Goal: Information Seeking & Learning: Compare options

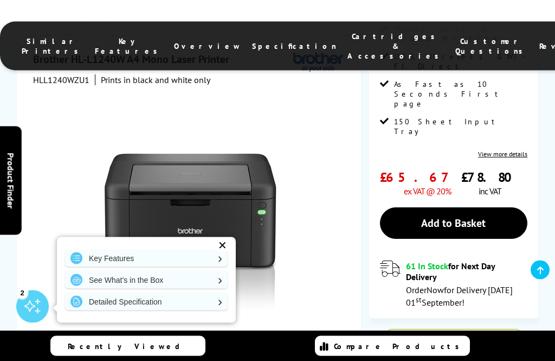
scroll to position [211, 0]
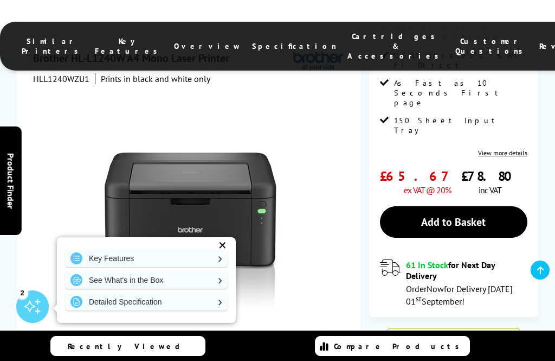
click at [219, 253] on div "✕" at bounding box center [222, 245] width 15 height 15
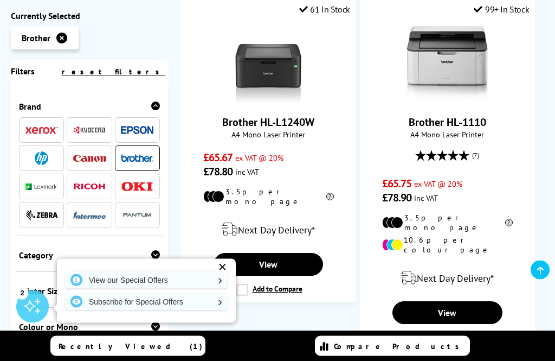
scroll to position [284, 0]
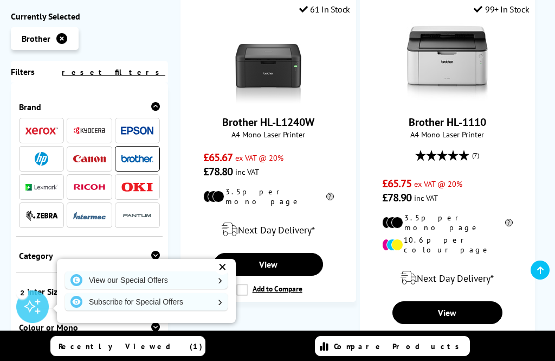
click at [454, 301] on link "View" at bounding box center [448, 312] width 110 height 23
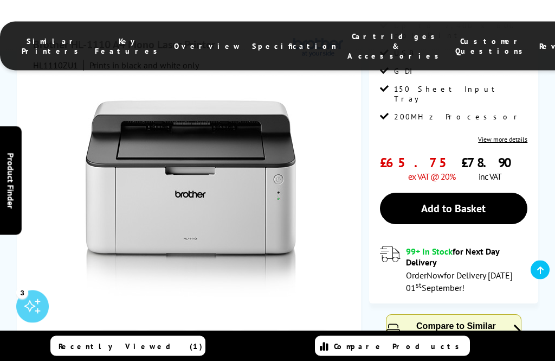
scroll to position [214, 0]
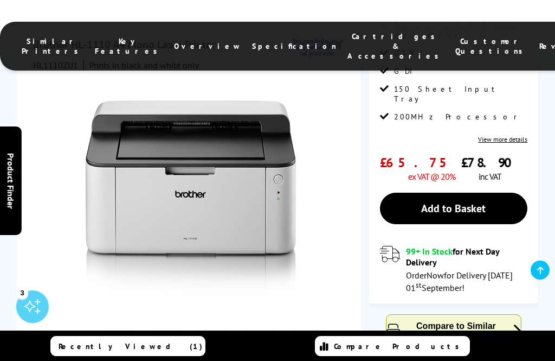
click at [348, 164] on div "Brother HL-1110 A4 Mono Laser Printer HL1110ZU1 Prints in black and white only …" at bounding box center [189, 244] width 344 height 437
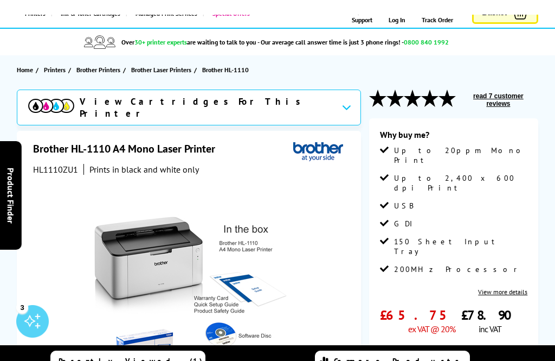
scroll to position [0, 0]
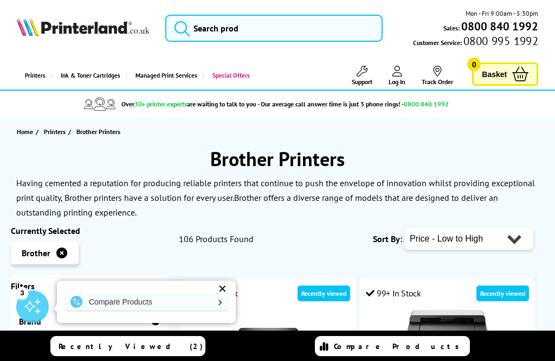
click at [57, 133] on span "Printers" at bounding box center [55, 131] width 22 height 11
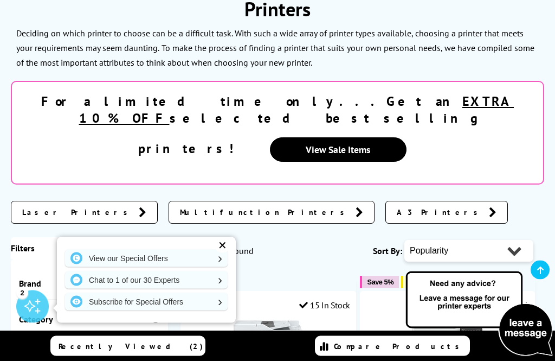
scroll to position [151, 0]
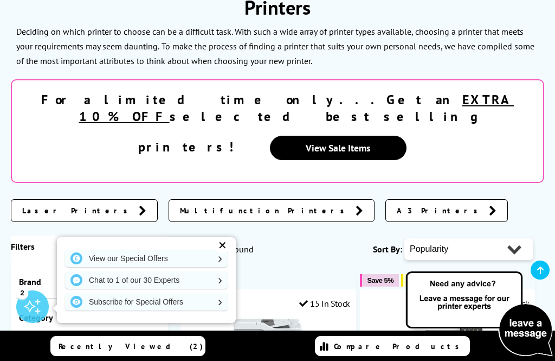
click at [386, 199] on link "A3 Printers" at bounding box center [447, 210] width 123 height 23
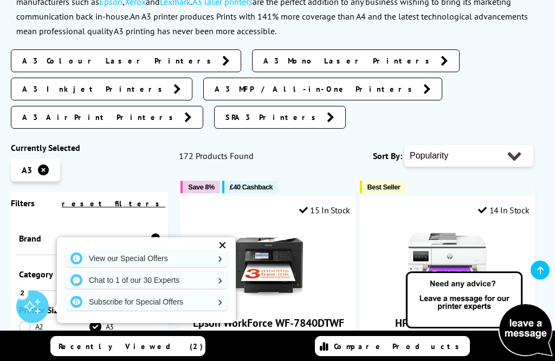
scroll to position [199, 0]
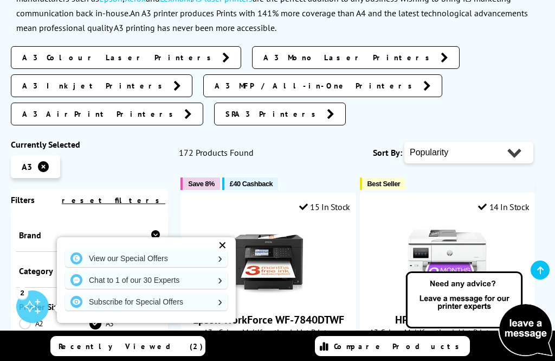
click at [41, 161] on icon at bounding box center [43, 166] width 11 height 11
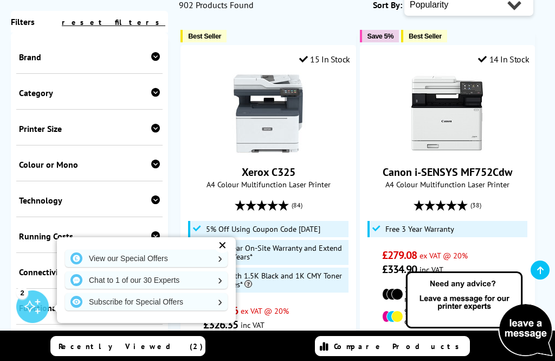
scroll to position [396, 0]
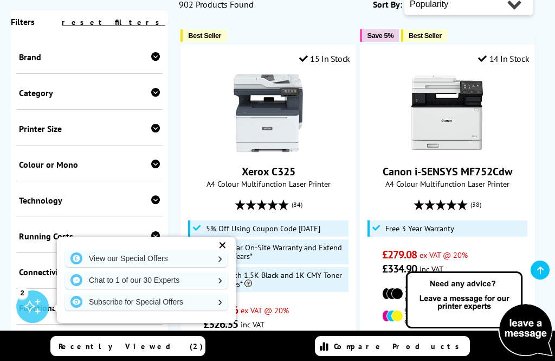
click at [222, 253] on div "✕" at bounding box center [222, 245] width 15 height 15
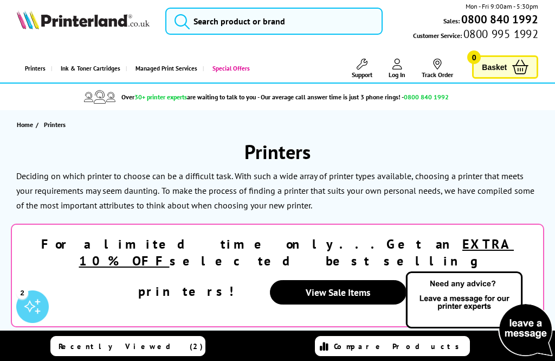
scroll to position [0, 0]
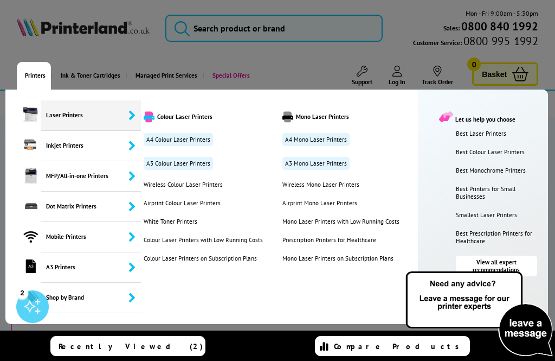
click at [316, 139] on link "A4 Mono Laser Printers" at bounding box center [316, 139] width 67 height 13
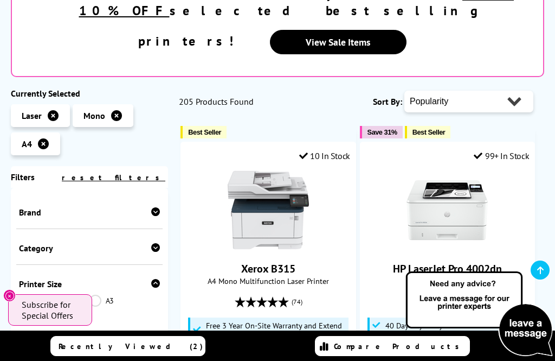
scroll to position [200, 0]
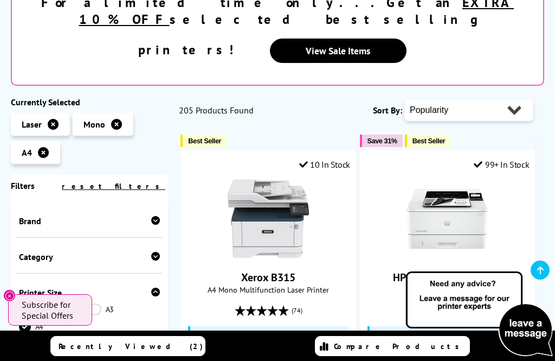
click at [515, 99] on select "Popularity Rating Price - Low to High Price - High to Low Running Costs - Low t…" at bounding box center [469, 110] width 129 height 22
select select "Price Ascending"
